Goal: Information Seeking & Learning: Learn about a topic

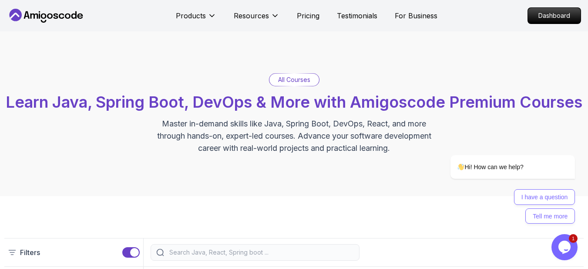
scroll to position [131, 0]
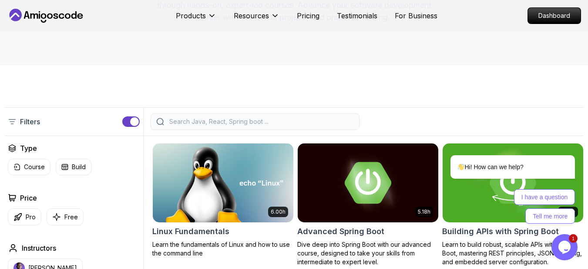
click at [233, 126] on input "search" at bounding box center [261, 121] width 186 height 9
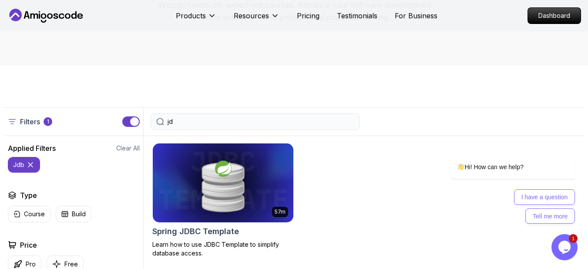
type input "j"
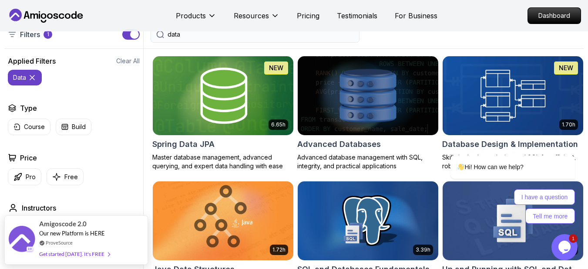
scroll to position [261, 0]
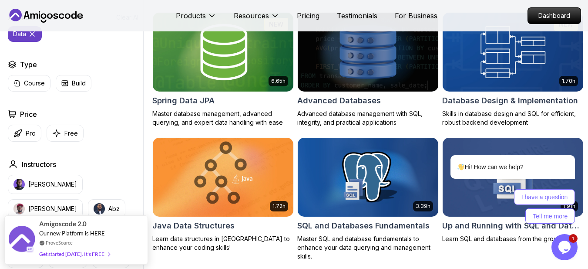
type input "data"
click at [254, 52] on img at bounding box center [223, 51] width 148 height 83
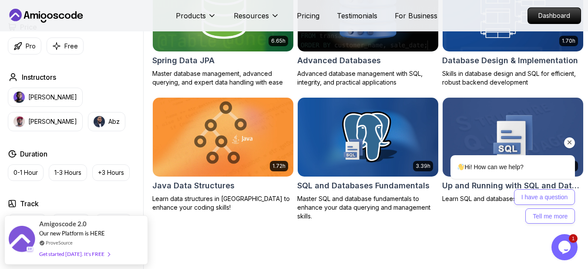
scroll to position [261, 0]
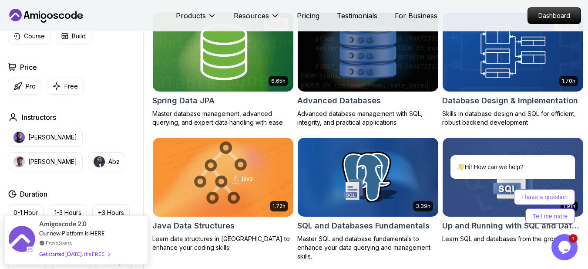
click at [260, 90] on img at bounding box center [223, 51] width 148 height 83
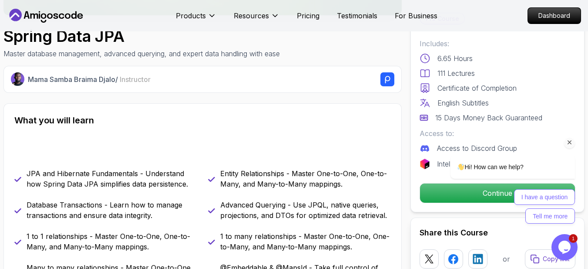
click at [317, 196] on div "I have a question Tell me more" at bounding box center [513, 206] width 125 height 34
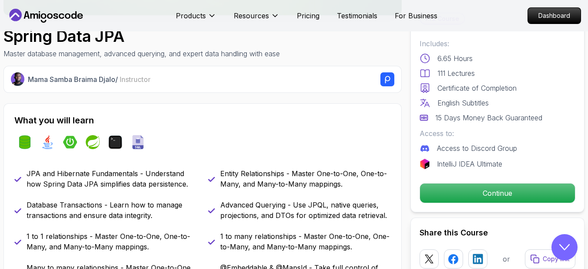
scroll to position [44, 0]
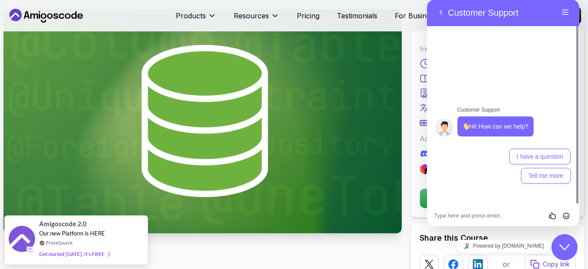
drag, startPoint x: 568, startPoint y: 246, endPoint x: 1115, endPoint y: 465, distance: 588.9
click at [317, 246] on icon "Chat widget" at bounding box center [564, 247] width 10 height 6
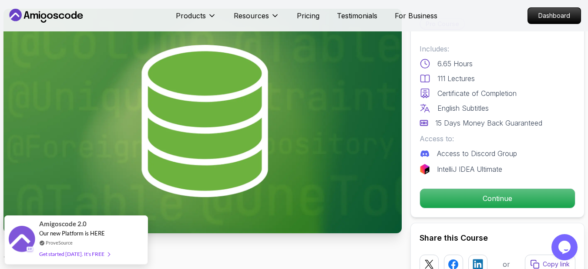
click at [317, 187] on div "Pro Course Includes: 6.65 Hours 111 Lectures Certificate of Completion English …" at bounding box center [498, 113] width 174 height 209
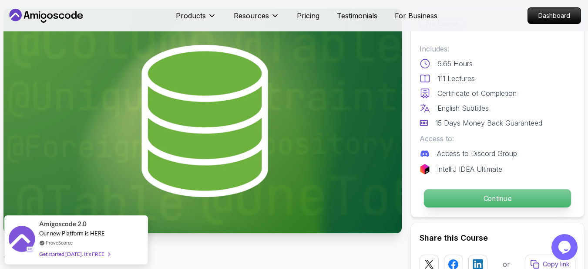
click at [317, 198] on p "Continue" at bounding box center [497, 198] width 147 height 18
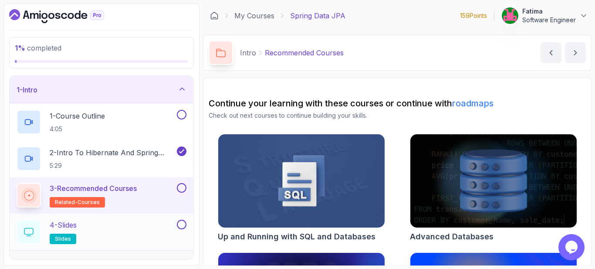
scroll to position [44, 0]
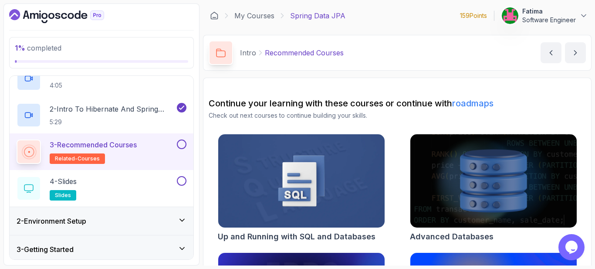
click at [168, 219] on div "2 - Environment Setup" at bounding box center [102, 221] width 170 height 10
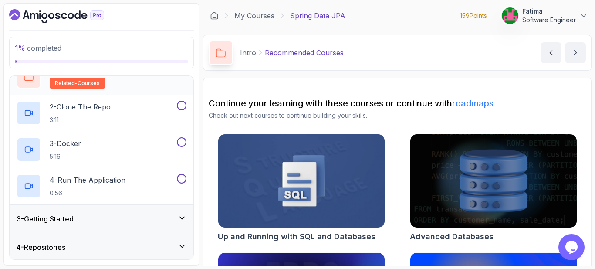
scroll to position [79, 0]
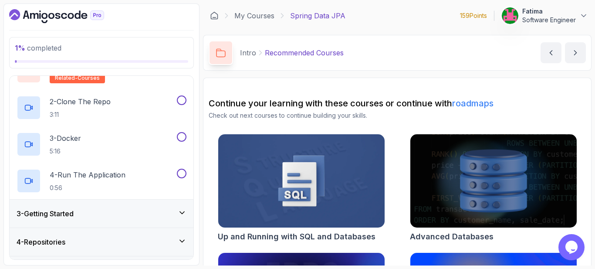
click at [125, 218] on div "3 - Getting Started" at bounding box center [102, 213] width 170 height 10
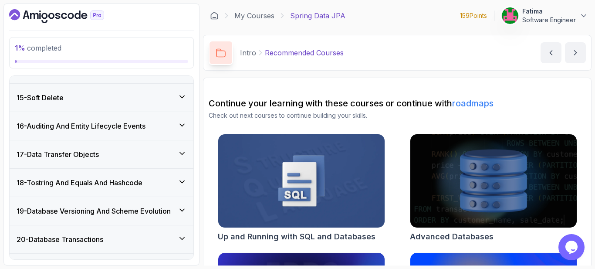
scroll to position [740, 0]
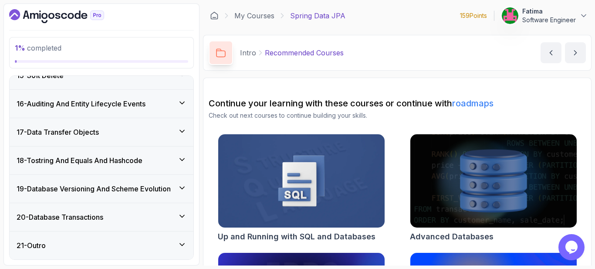
click at [178, 162] on icon at bounding box center [182, 159] width 9 height 9
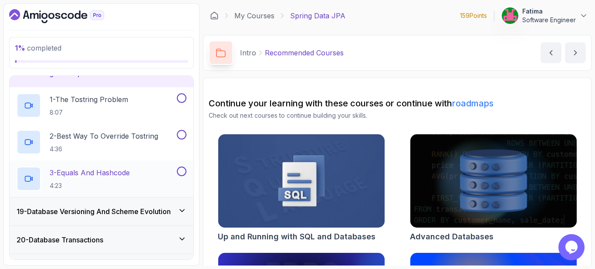
scroll to position [367, 0]
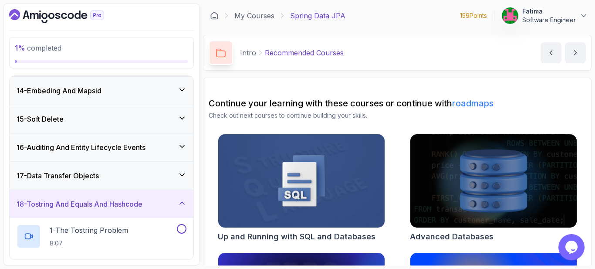
click at [181, 202] on icon at bounding box center [182, 203] width 9 height 9
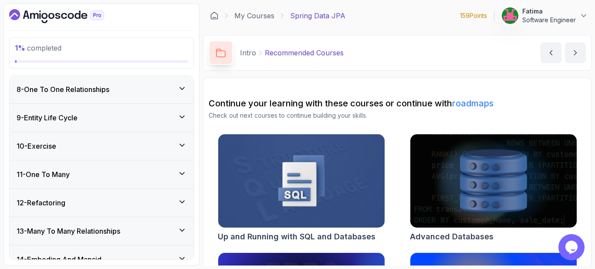
scroll to position [193, 0]
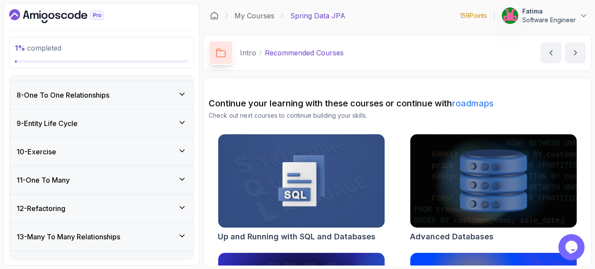
click at [173, 198] on div "12 - Refactoring" at bounding box center [102, 208] width 184 height 28
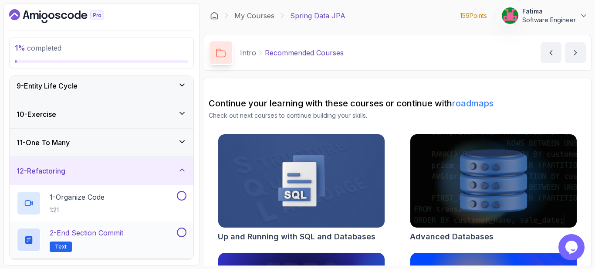
scroll to position [280, 0]
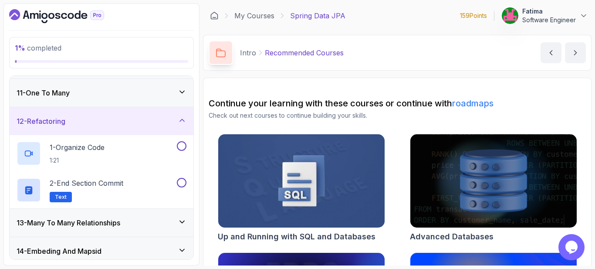
click at [160, 133] on div "12 - Refactoring" at bounding box center [102, 121] width 184 height 28
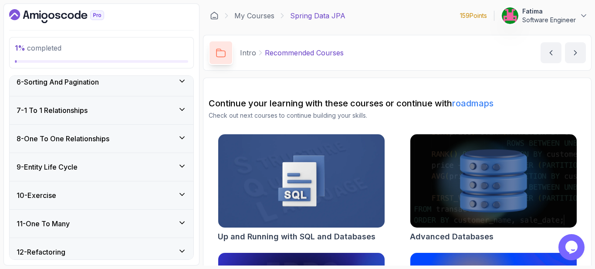
scroll to position [62, 0]
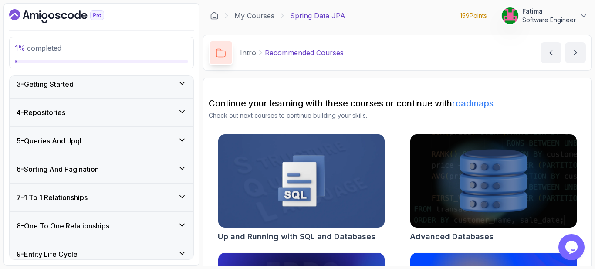
click at [166, 135] on div "5 - Queries And Jpql" at bounding box center [102, 141] width 184 height 28
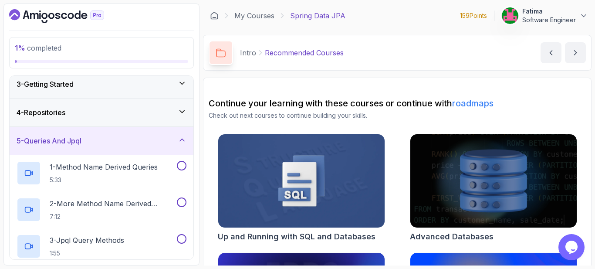
click at [166, 144] on div "5 - Queries And Jpql" at bounding box center [102, 140] width 170 height 10
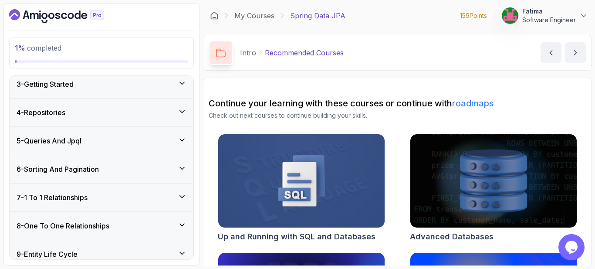
click at [180, 113] on icon at bounding box center [182, 111] width 9 height 9
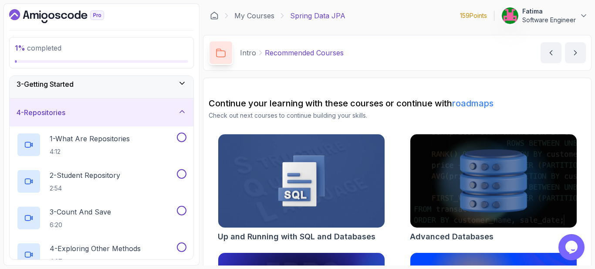
click at [181, 113] on icon at bounding box center [182, 111] width 9 height 9
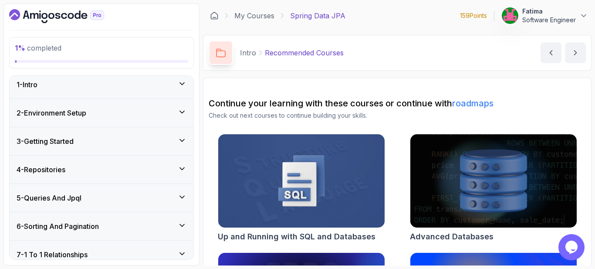
scroll to position [0, 0]
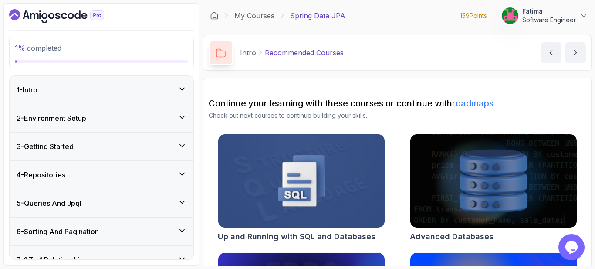
click at [168, 147] on div "3 - Getting Started" at bounding box center [102, 146] width 170 height 10
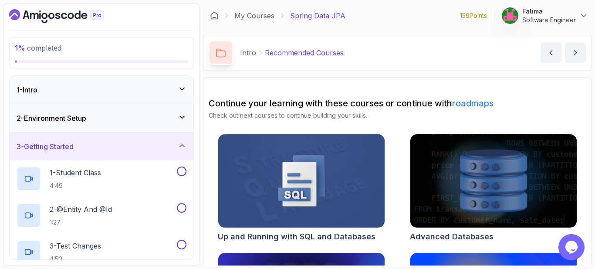
drag, startPoint x: 172, startPoint y: 146, endPoint x: 172, endPoint y: 142, distance: 4.8
click at [172, 144] on div "3 - Getting Started" at bounding box center [102, 146] width 170 height 10
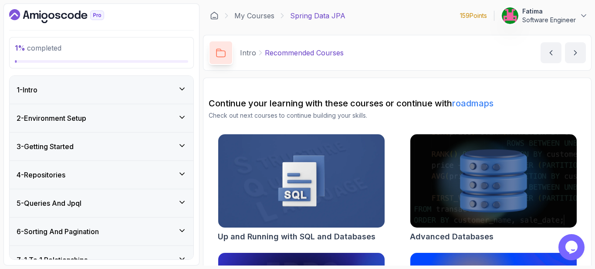
click at [170, 115] on div "2 - Environment Setup" at bounding box center [102, 118] width 170 height 10
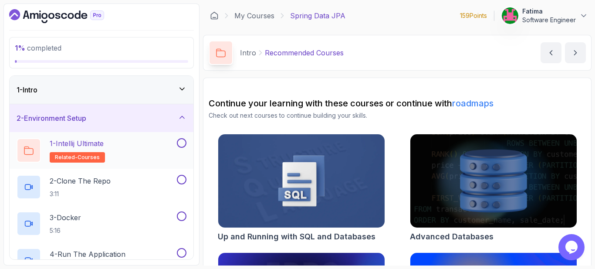
click at [93, 143] on p "1 - Intellij Ultimate" at bounding box center [77, 143] width 54 height 10
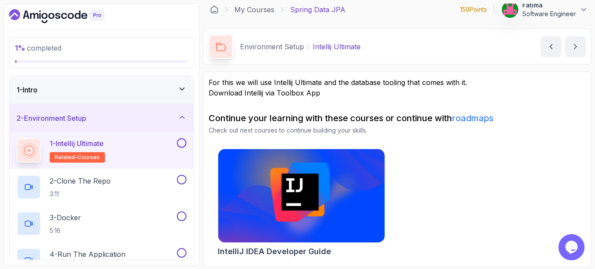
scroll to position [7, 0]
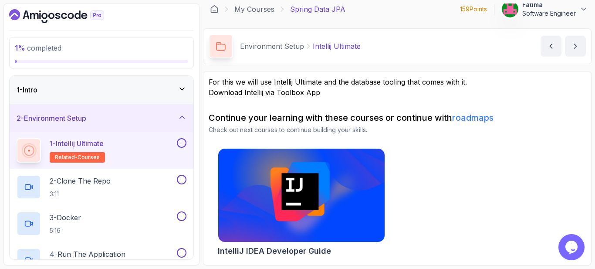
click at [251, 173] on img at bounding box center [301, 195] width 175 height 98
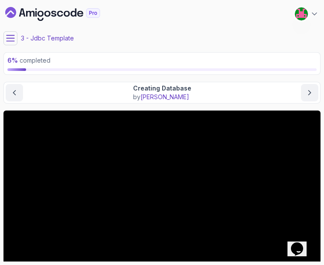
scroll to position [40, 0]
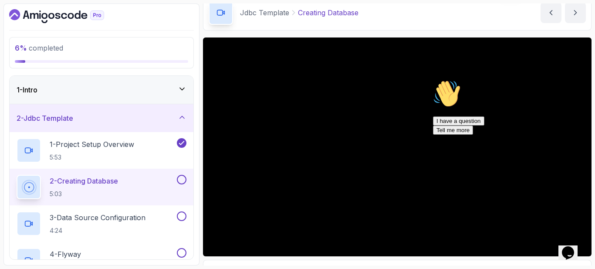
drag, startPoint x: 580, startPoint y: 142, endPoint x: 1008, endPoint y: 218, distance: 435.5
click at [324, 80] on icon "Chat attention grabber" at bounding box center [433, 80] width 0 height 0
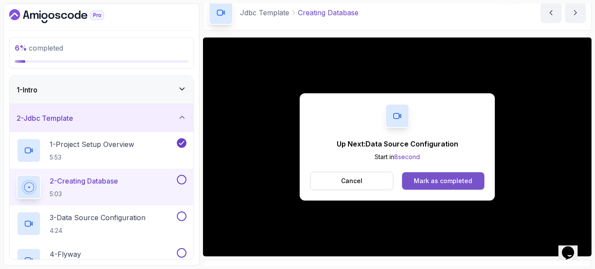
click at [324, 182] on div "Mark as completed" at bounding box center [443, 180] width 58 height 9
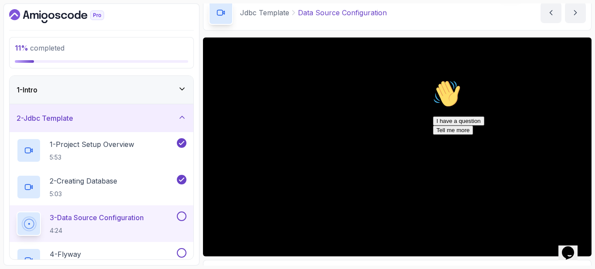
click at [324, 135] on div "Hi! How can we help? I have a question Tell me more" at bounding box center [511, 107] width 157 height 55
click at [324, 80] on icon "Chat attention grabber" at bounding box center [433, 80] width 0 height 0
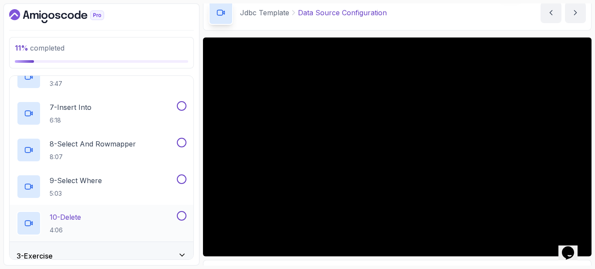
scroll to position [295, 0]
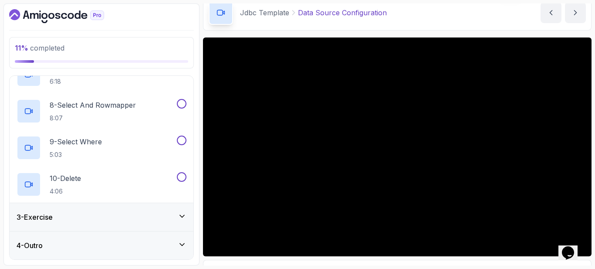
click at [117, 246] on div "4 - Outro" at bounding box center [102, 245] width 170 height 10
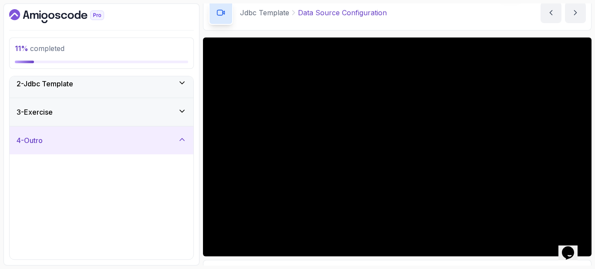
scroll to position [40, 0]
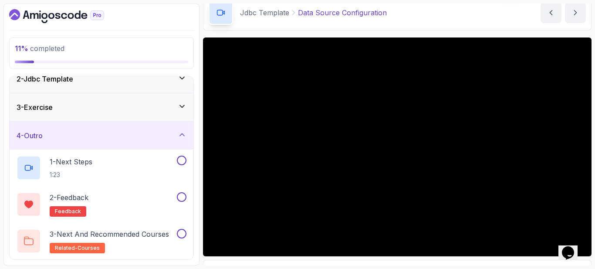
click at [153, 135] on div "4 - Outro" at bounding box center [102, 135] width 170 height 10
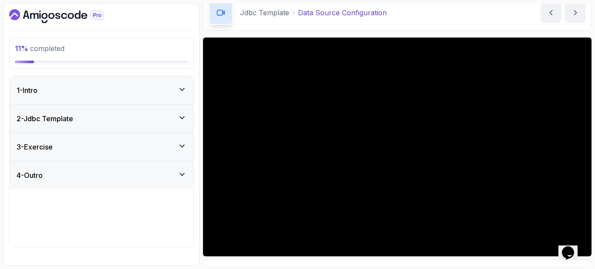
scroll to position [0, 0]
click at [168, 155] on div "3 - Exercise" at bounding box center [102, 147] width 184 height 28
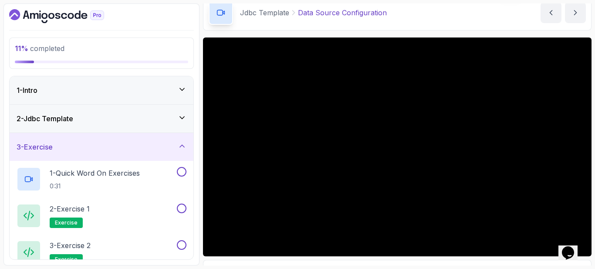
click at [165, 145] on div "3 - Exercise" at bounding box center [102, 147] width 170 height 10
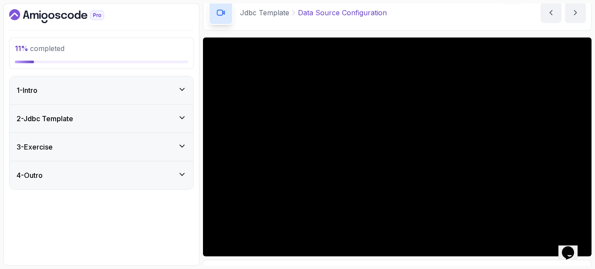
click at [168, 124] on div "2 - Jdbc Template" at bounding box center [102, 118] width 184 height 28
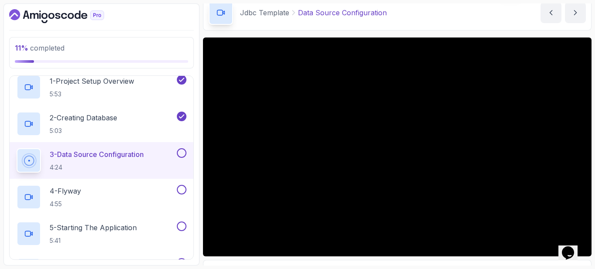
scroll to position [34, 0]
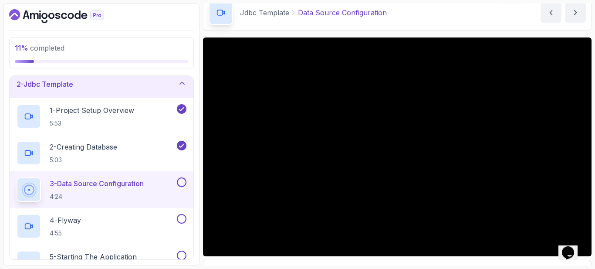
click at [10, 70] on button "2 - Jdbc Template" at bounding box center [102, 84] width 184 height 28
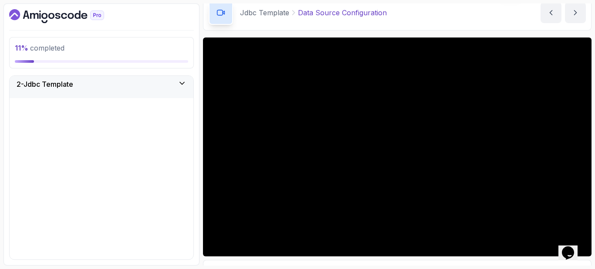
scroll to position [0, 0]
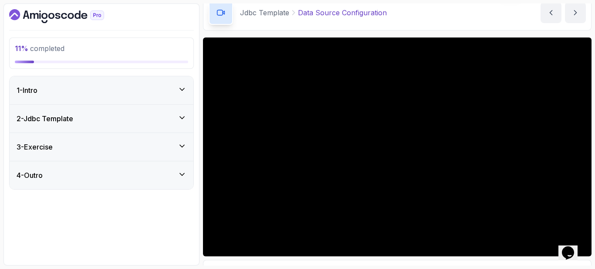
click at [91, 119] on div "2 - Jdbc Template" at bounding box center [102, 118] width 170 height 10
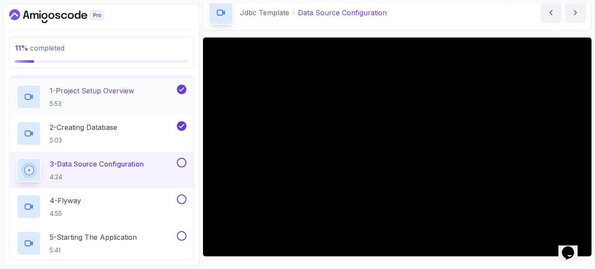
scroll to position [87, 0]
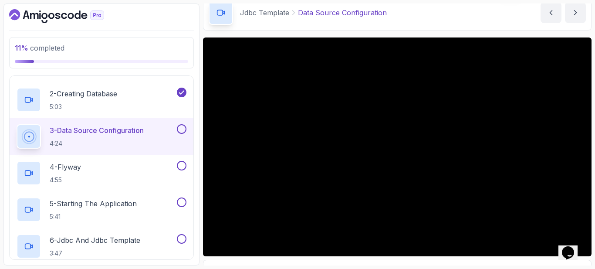
click at [95, 128] on p "3 - Data Source Configuration" at bounding box center [97, 130] width 94 height 10
click at [182, 134] on button "3 - Data Source Configuration 4:24" at bounding box center [102, 136] width 170 height 24
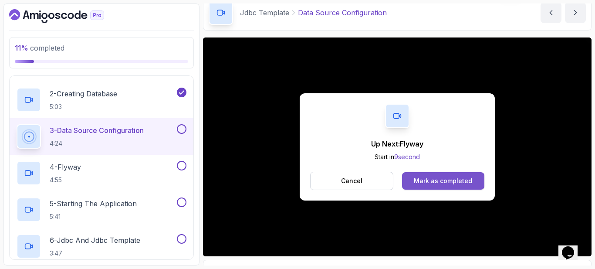
click at [324, 182] on div "Mark as completed" at bounding box center [443, 180] width 58 height 9
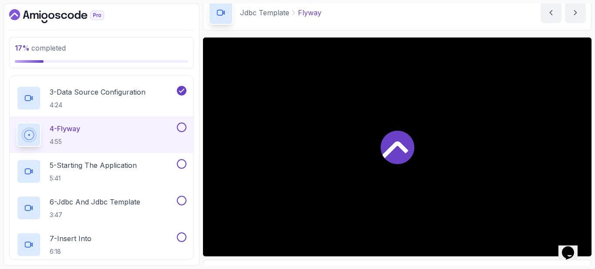
scroll to position [131, 0]
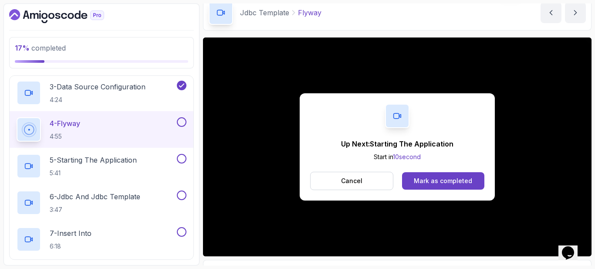
click at [324, 151] on div "Up Next: Starting The Application Start in 10 second" at bounding box center [397, 149] width 112 height 23
click at [324, 183] on div "Mark as completed" at bounding box center [443, 180] width 58 height 9
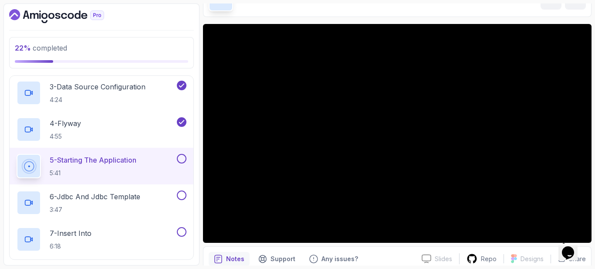
scroll to position [40, 0]
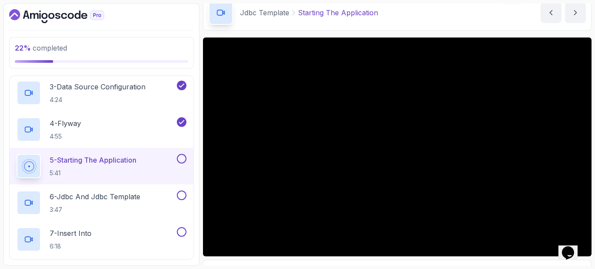
click at [116, 168] on h2 "5 - Starting The Application 5:41" at bounding box center [93, 166] width 87 height 23
click at [178, 156] on button at bounding box center [182, 159] width 10 height 10
click at [134, 196] on p "6 - Jdbc And Jdbc Template" at bounding box center [95, 196] width 91 height 10
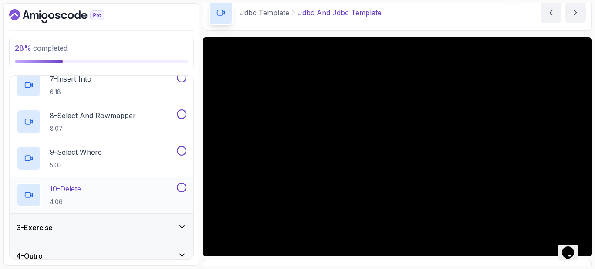
scroll to position [295, 0]
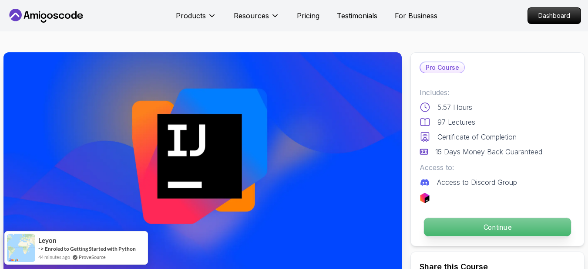
click at [473, 226] on p "Continue" at bounding box center [497, 227] width 147 height 18
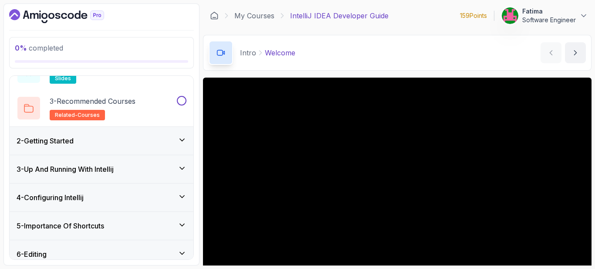
scroll to position [131, 0]
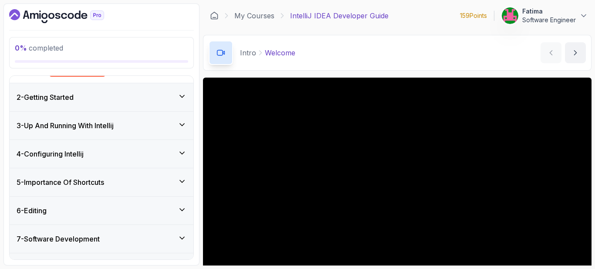
click at [118, 160] on div "4 - Configuring Intellij" at bounding box center [102, 154] width 184 height 28
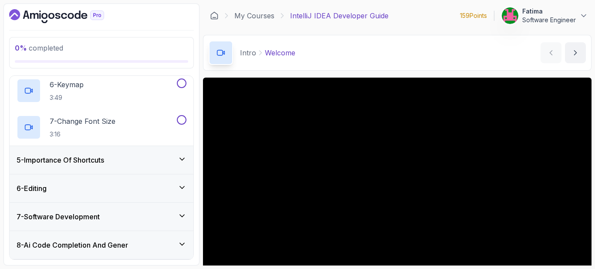
scroll to position [294, 0]
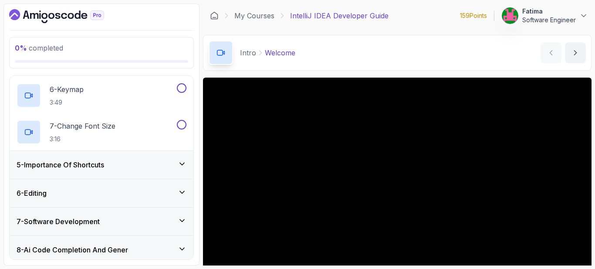
click at [179, 216] on icon at bounding box center [182, 220] width 9 height 9
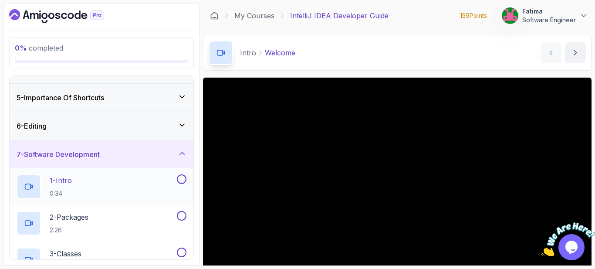
scroll to position [85, 0]
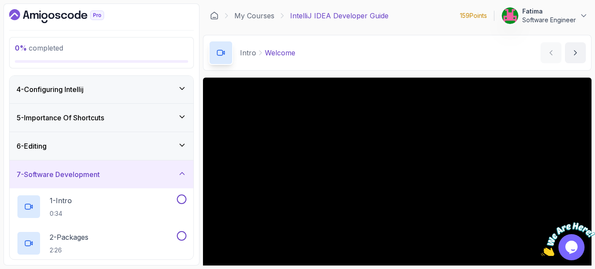
click at [172, 149] on div "6 - Editing" at bounding box center [102, 146] width 170 height 10
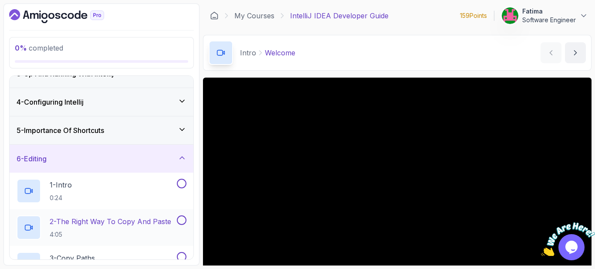
scroll to position [0, 0]
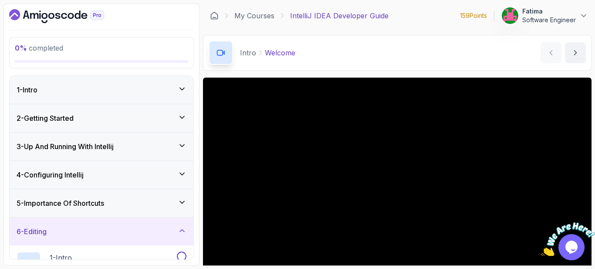
click at [167, 178] on div "4 - Configuring Intellij" at bounding box center [102, 174] width 170 height 10
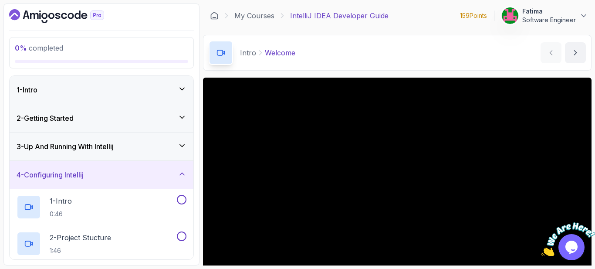
click at [155, 146] on div "3 - Up And Running With Intellij" at bounding box center [102, 146] width 170 height 10
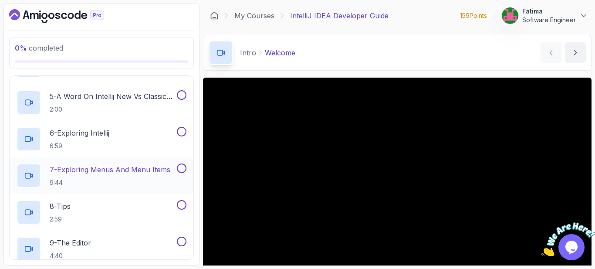
scroll to position [174, 0]
